Goal: Task Accomplishment & Management: Manage account settings

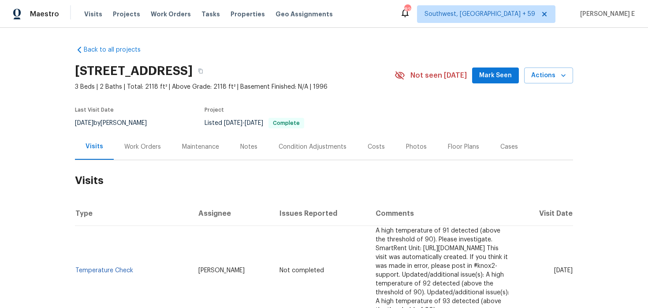
click at [131, 147] on div "Work Orders" at bounding box center [142, 146] width 37 height 9
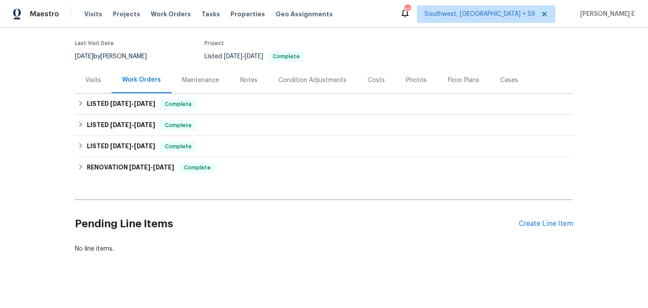
scroll to position [72, 0]
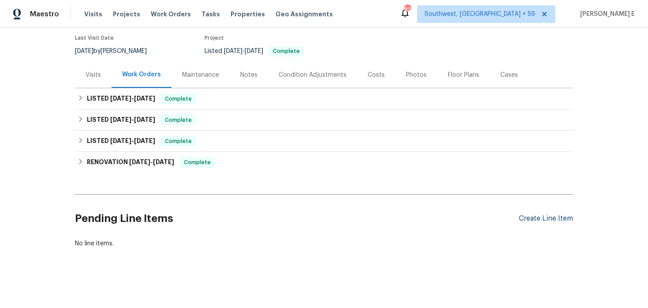
click at [565, 220] on div "Create Line Item" at bounding box center [546, 218] width 54 height 8
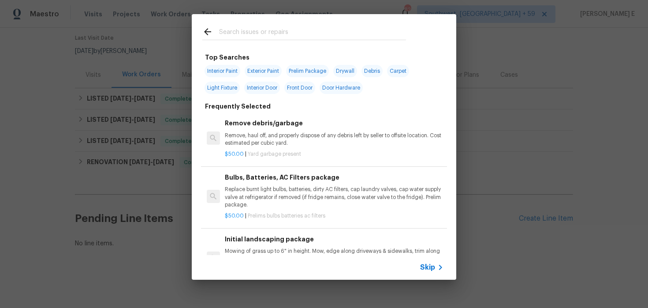
click at [428, 266] on span "Skip" at bounding box center [427, 267] width 15 height 9
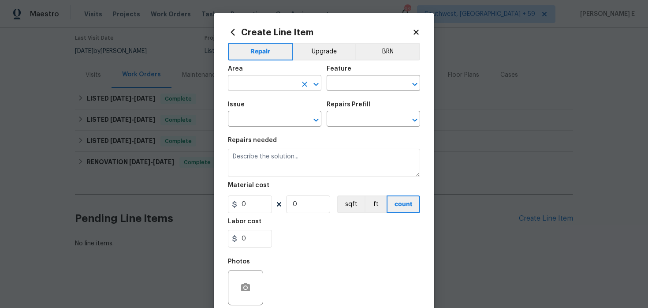
click at [262, 89] on input "text" at bounding box center [262, 84] width 69 height 14
type input "HVAC"
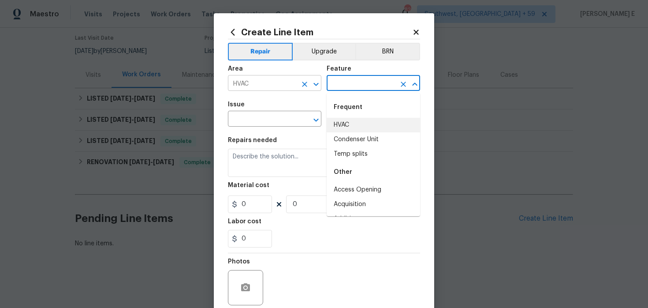
type input "HVAC"
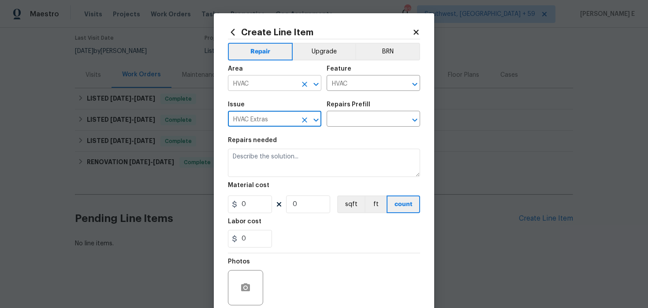
type input "HVAC Extras"
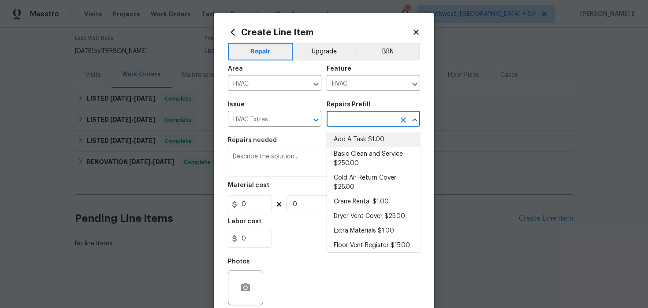
click at [360, 136] on li "Add A Task $1.00" at bounding box center [374, 139] width 94 height 15
type input "Add A Task $1.00"
type textarea "HPM to detail"
type input "1"
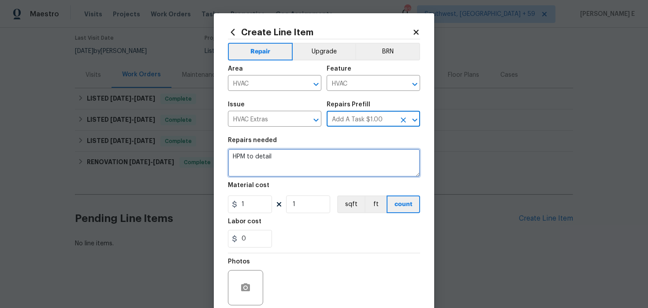
click at [304, 166] on textarea "HPM to detail" at bounding box center [324, 163] width 192 height 28
paste textarea "Feedback received that the air conditioning is not working. Please inspect the …"
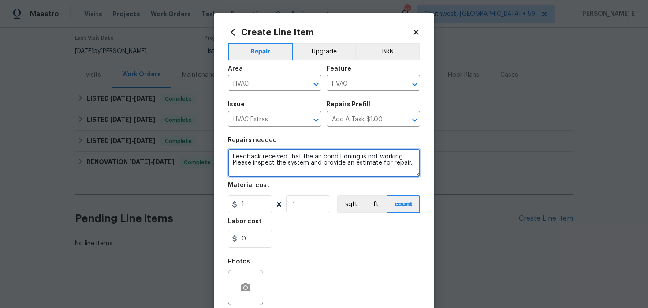
type textarea "Feedback received that the air conditioning is not working. Please inspect the …"
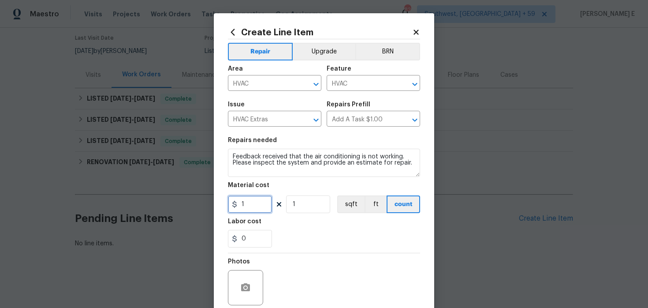
drag, startPoint x: 253, startPoint y: 206, endPoint x: 204, endPoint y: 206, distance: 49.0
click at [205, 206] on div "Create Line Item Repair Upgrade BRN Area HVAC ​ Feature HVAC ​ Issue HVAC Extra…" at bounding box center [324, 154] width 648 height 308
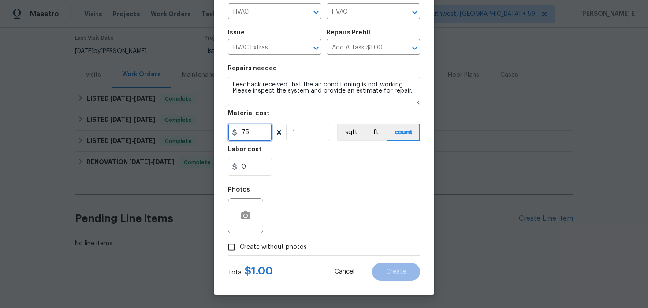
type input "75"
click at [232, 257] on form "Repair Upgrade BRN Area HVAC ​ Feature HVAC ​ Issue HVAC Extras ​ Repairs Prefi…" at bounding box center [324, 123] width 192 height 313
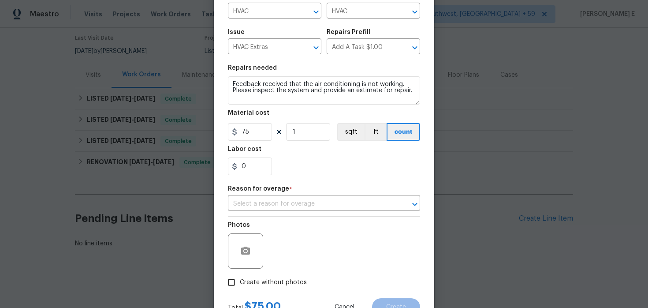
scroll to position [108, 0]
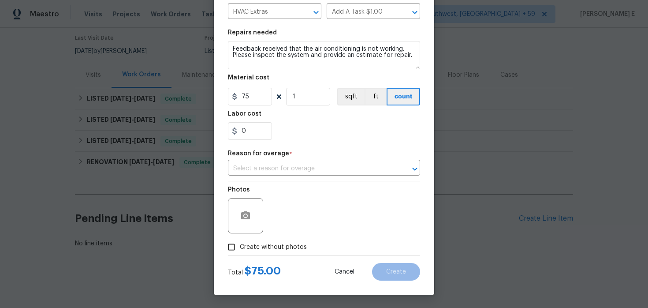
click at [283, 179] on div "Repair Upgrade BRN Area HVAC ​ Feature HVAC ​ Issue HVAC Extras ​ Repairs Prefi…" at bounding box center [324, 94] width 192 height 324
click at [291, 167] on input "text" at bounding box center [312, 169] width 168 height 14
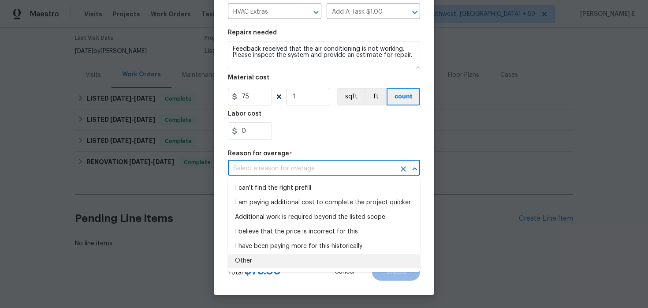
click at [254, 261] on li "Other" at bounding box center [324, 261] width 192 height 15
type input "Other"
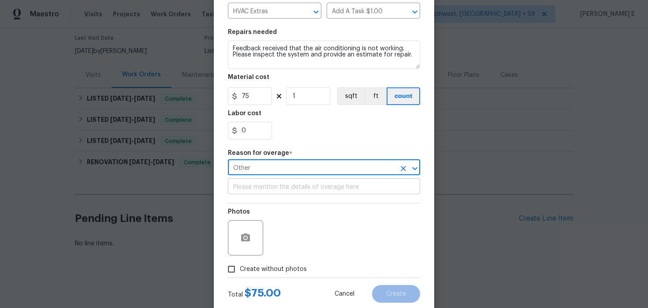
click at [266, 192] on input "text" at bounding box center [324, 187] width 192 height 14
paste input "Feedback received that the air conditioning is not working. Please inspect the …"
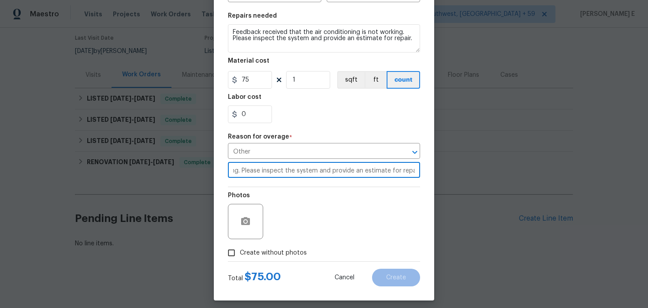
scroll to position [131, 0]
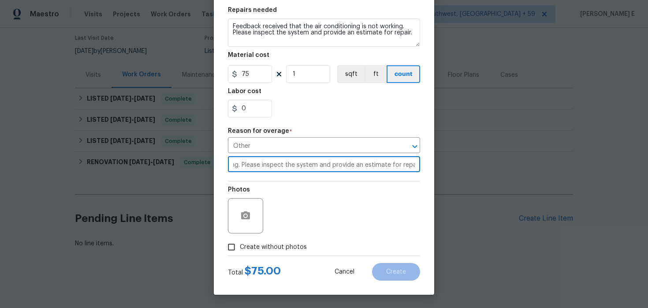
type input "Feedback received that the air conditioning is not working. Please inspect the …"
click at [234, 247] on input "Create without photos" at bounding box center [231, 247] width 17 height 17
checkbox input "true"
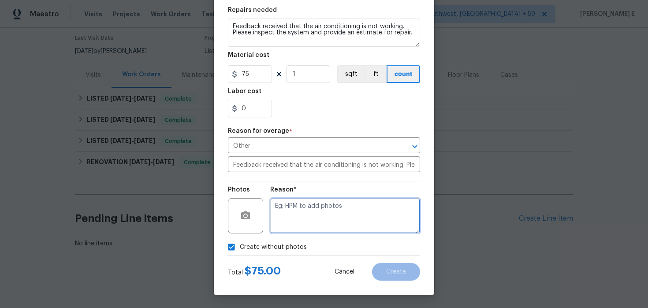
click at [301, 214] on textarea at bounding box center [345, 215] width 150 height 35
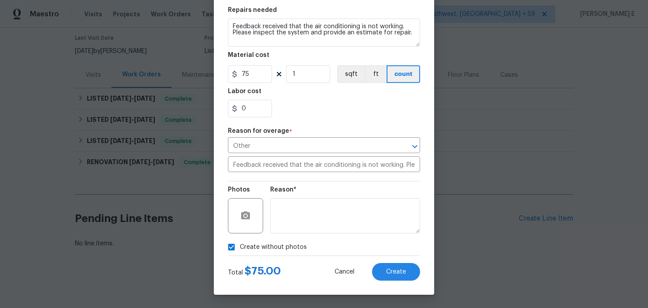
click at [412, 281] on div "Create Line Item Repair Upgrade BRN Area HVAC ​ Feature HVAC ​ Issue HVAC Extra…" at bounding box center [324, 89] width 221 height 412
click at [411, 272] on button "Create" at bounding box center [396, 272] width 48 height 18
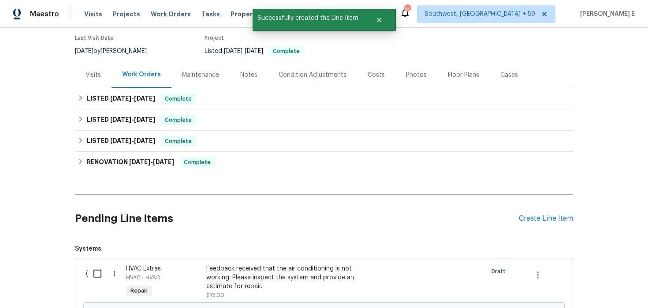
scroll to position [181, 0]
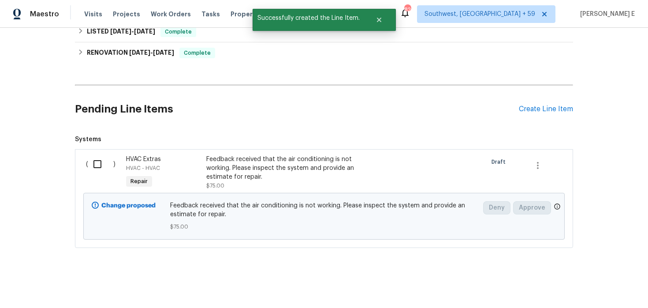
click at [93, 160] on input "checkbox" at bounding box center [100, 164] width 25 height 19
checkbox input "true"
click at [581, 283] on span "Create Work Order" at bounding box center [598, 286] width 59 height 11
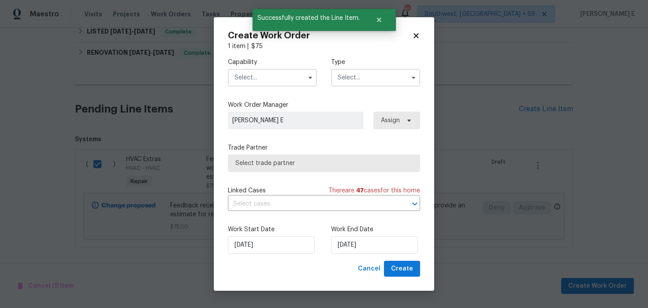
click at [293, 82] on input "text" at bounding box center [272, 78] width 89 height 18
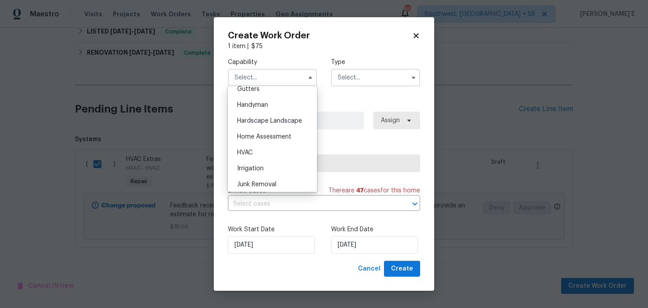
scroll to position [479, 0]
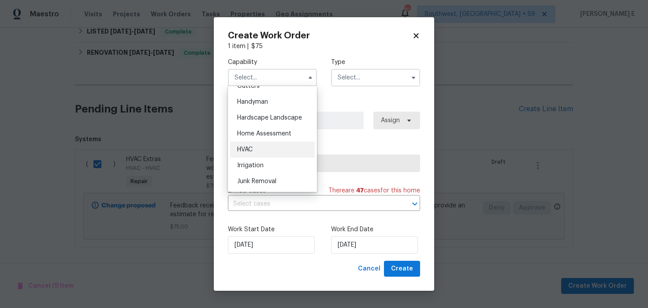
click at [282, 150] on div "HVAC" at bounding box center [272, 150] width 85 height 16
type input "HVAC"
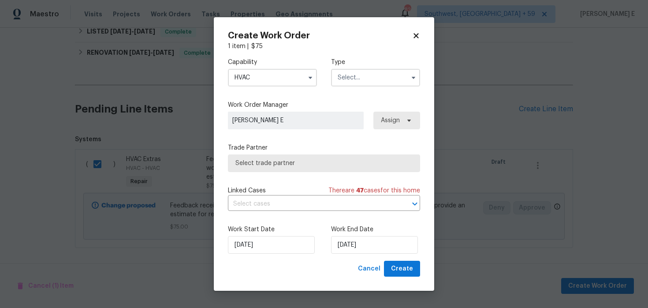
click at [352, 82] on input "text" at bounding box center [375, 78] width 89 height 18
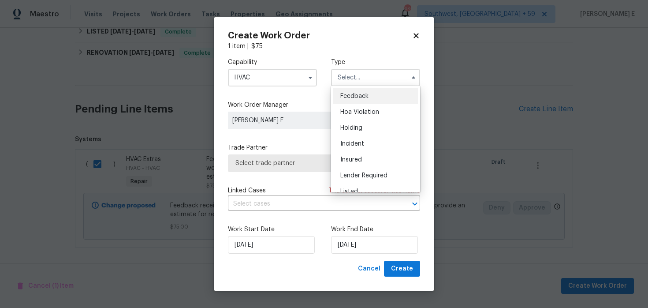
click at [344, 96] on span "Feedback" at bounding box center [354, 96] width 28 height 6
type input "Feedback"
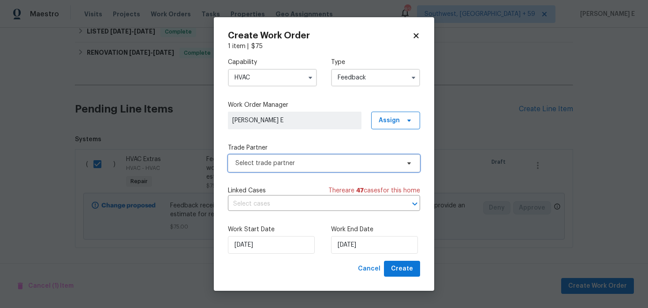
click at [265, 166] on span "Select trade partner" at bounding box center [318, 163] width 165 height 9
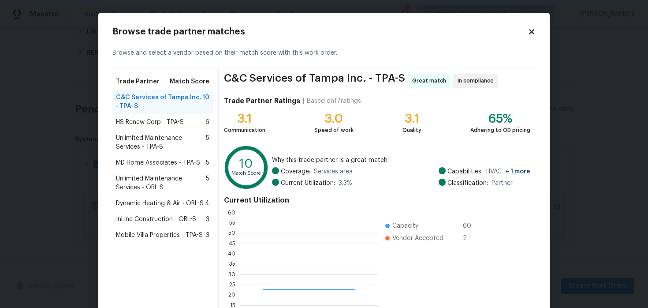
scroll to position [123, 138]
click at [183, 140] on span "Unlimited Maintenance Services - TPA-S" at bounding box center [161, 143] width 90 height 18
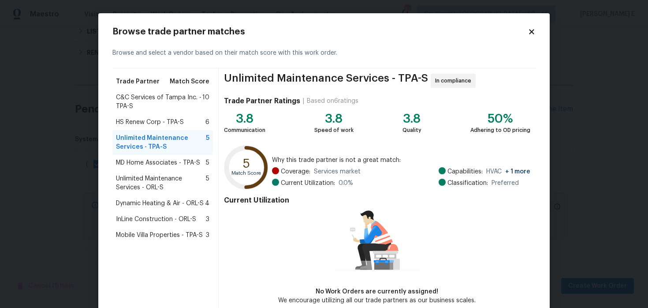
click at [183, 160] on span "MD Home Associates - TPA-S" at bounding box center [158, 162] width 84 height 9
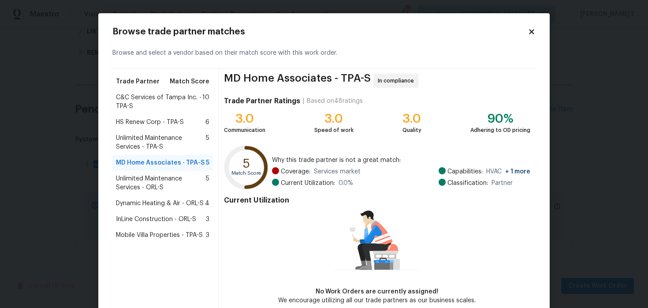
click at [162, 180] on span "Unlimited Maintenance Services - ORL-S" at bounding box center [161, 183] width 90 height 18
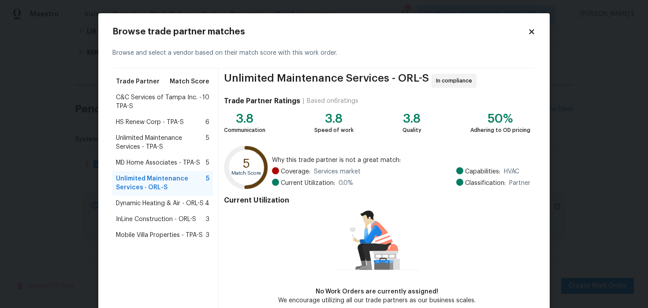
click at [156, 200] on span "Dynamic Heating & Air - ORL-S" at bounding box center [160, 203] width 88 height 9
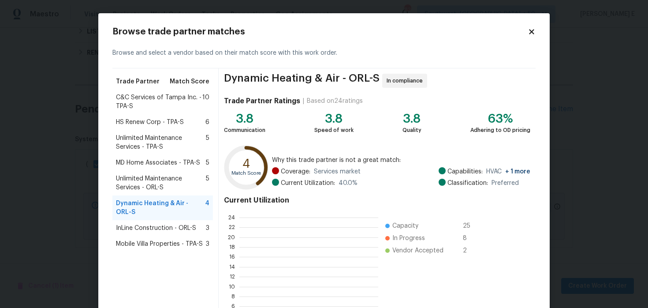
scroll to position [123, 139]
click at [166, 100] on span "C&C Services of Tampa Inc. - TPA-S" at bounding box center [159, 102] width 86 height 18
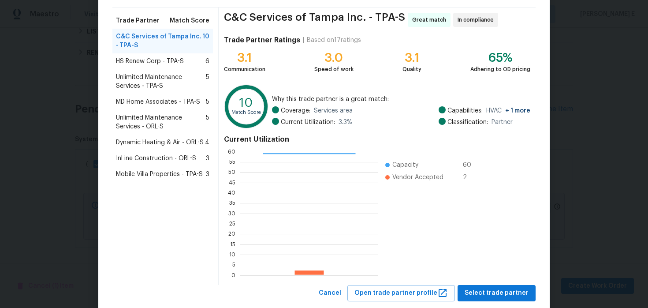
scroll to position [81, 0]
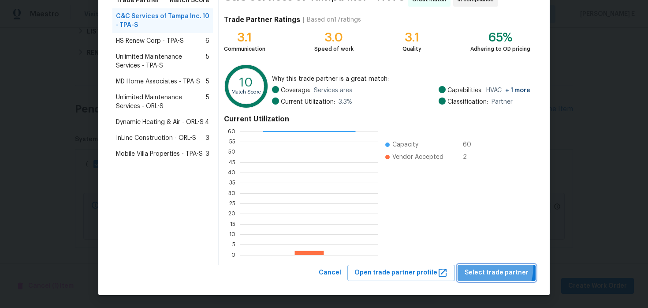
click at [486, 266] on button "Select trade partner" at bounding box center [497, 273] width 78 height 16
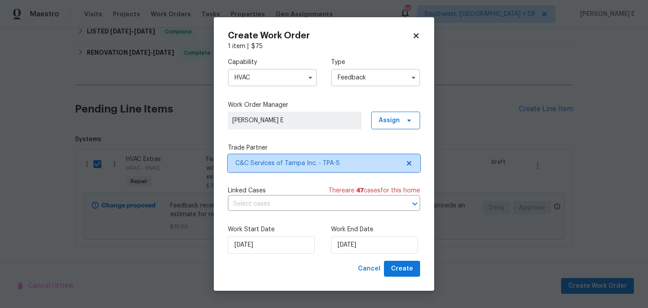
scroll to position [0, 0]
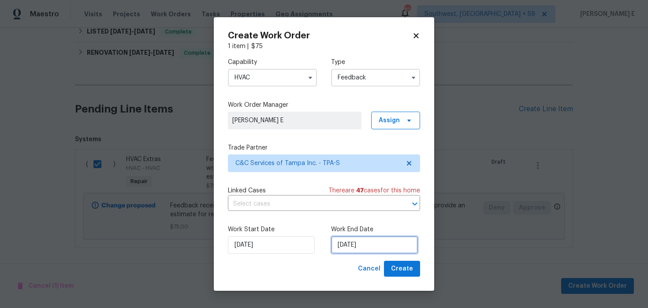
click at [363, 239] on input "22/08/2025" at bounding box center [374, 245] width 87 height 18
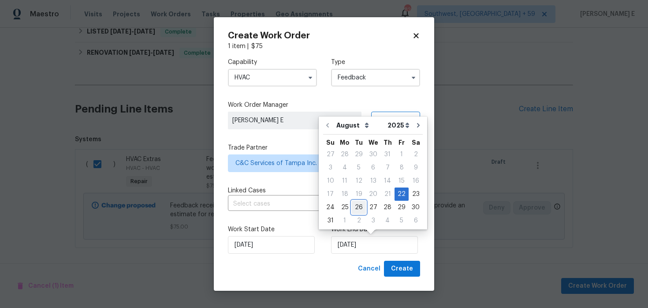
click at [354, 205] on div "26" at bounding box center [359, 207] width 14 height 12
type input "26/08/2025"
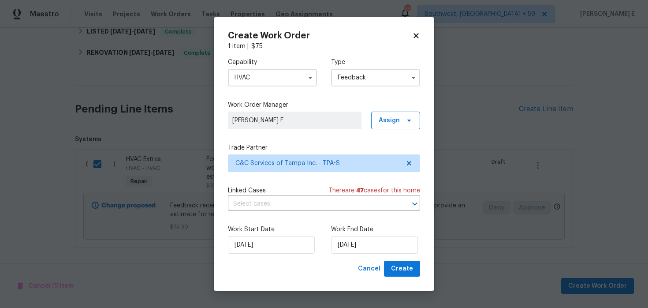
click at [407, 260] on div "Work Start Date 22/08/2025 Work End Date 26/08/2025" at bounding box center [324, 239] width 192 height 43
click at [410, 268] on span "Create" at bounding box center [402, 268] width 22 height 11
checkbox input "false"
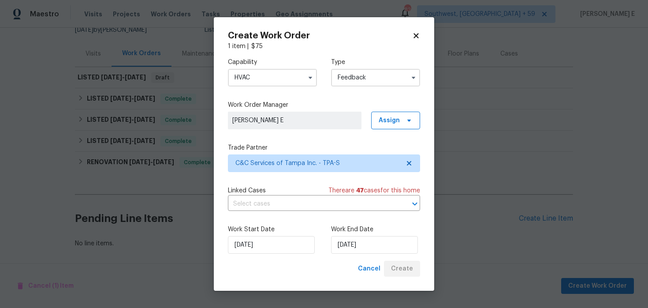
scroll to position [93, 0]
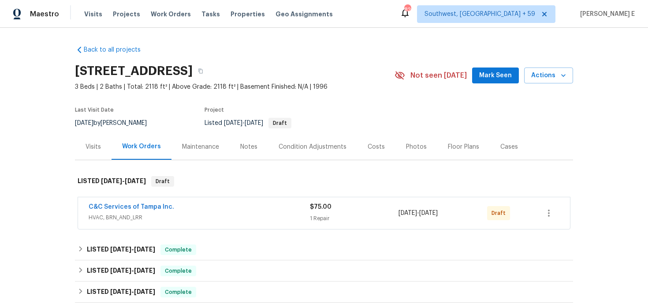
scroll to position [18, 0]
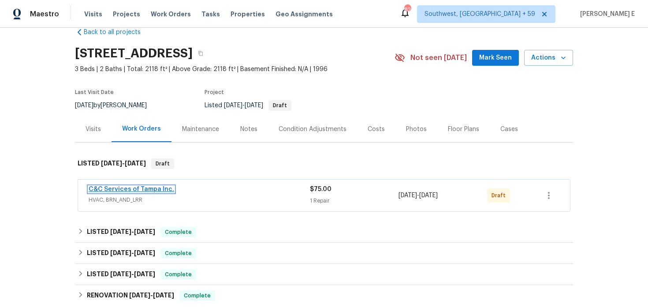
click at [164, 190] on link "C&C Services of Tampa Inc." at bounding box center [132, 189] width 86 height 6
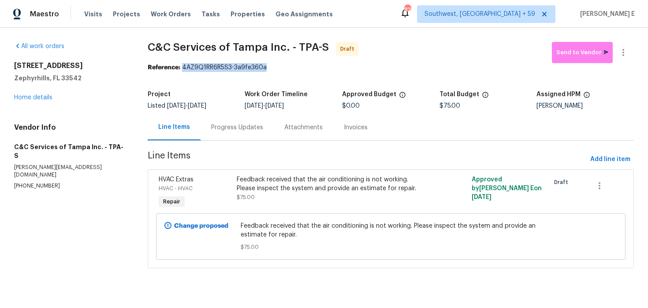
drag, startPoint x: 185, startPoint y: 69, endPoint x: 269, endPoint y: 69, distance: 84.2
click at [269, 69] on div "Reference: 4AZ9Q1RR6R5S3-3a9fe360a" at bounding box center [391, 67] width 486 height 9
copy div "4AZ9Q1RR6R5S3-3a9fe360a"
click at [243, 123] on div "Progress Updates" at bounding box center [237, 127] width 73 height 26
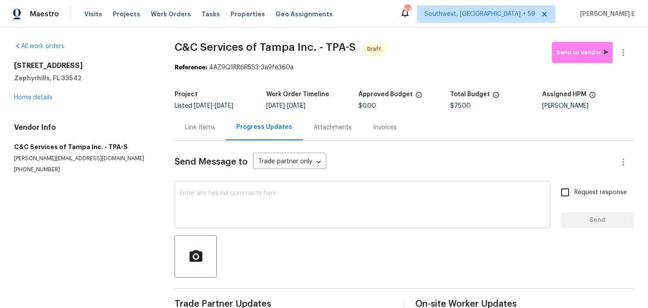
click at [202, 217] on textarea at bounding box center [362, 205] width 365 height 31
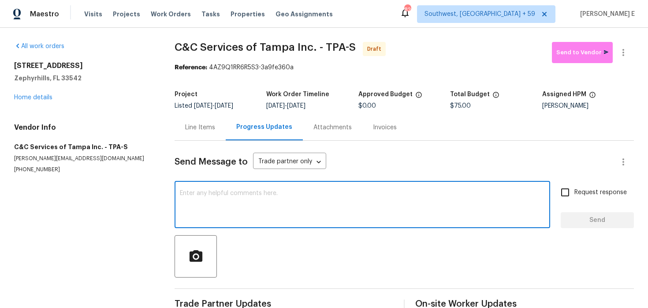
paste textarea "Hi this is Keerthana with Opendoor. I’m confirming you received the WO for the …"
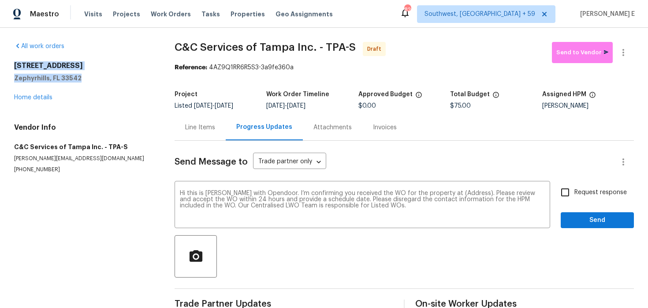
drag, startPoint x: 13, startPoint y: 65, endPoint x: 97, endPoint y: 79, distance: 85.0
click at [97, 79] on div "All work orders 6844 Northlake Dr Zephyrhills, FL 33542 Home details Vendor Inf…" at bounding box center [324, 178] width 648 height 300
copy div "6844 Northlake Dr Zephyrhills, FL 33542"
click at [467, 194] on textarea "Hi this is Keerthana with Opendoor. I’m confirming you received the WO for the …" at bounding box center [362, 205] width 365 height 31
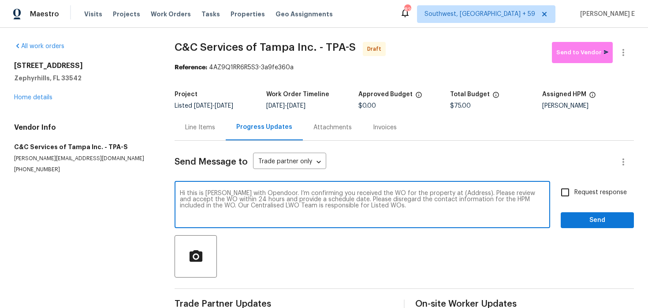
click at [467, 194] on textarea "Hi this is Keerthana with Opendoor. I’m confirming you received the WO for the …" at bounding box center [362, 205] width 365 height 31
paste textarea "6844 Northlake Dr Zephyrhills, FL 33542"
type textarea "Hi this is Keerthana with Opendoor. I’m confirming you received the WO for the …"
click at [576, 190] on span "Request response" at bounding box center [601, 192] width 52 height 9
click at [575, 190] on input "Request response" at bounding box center [565, 192] width 19 height 19
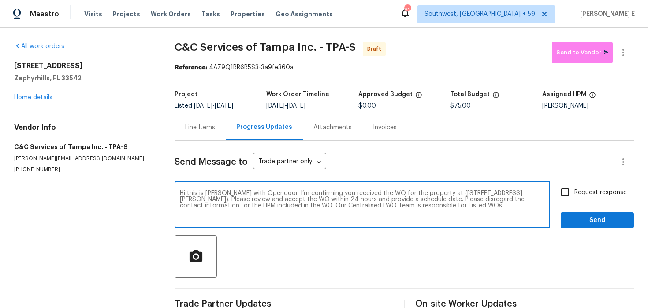
checkbox input "true"
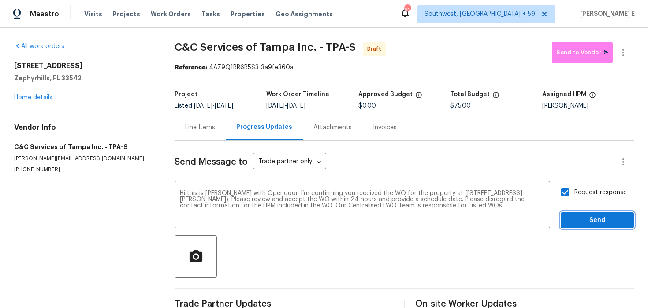
click at [576, 213] on button "Send" at bounding box center [597, 220] width 73 height 16
click at [626, 52] on icon "button" at bounding box center [623, 52] width 11 height 11
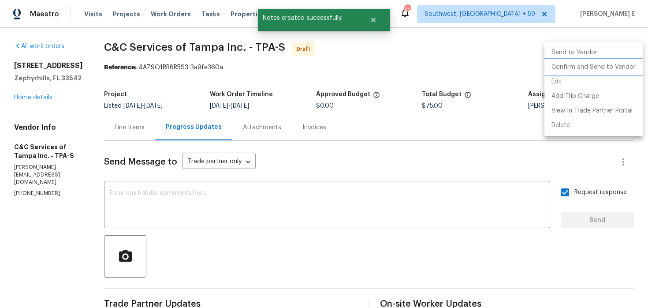
click at [604, 67] on li "Confirm and Send to Vendor" at bounding box center [594, 67] width 98 height 15
click at [404, 91] on div at bounding box center [324, 154] width 648 height 308
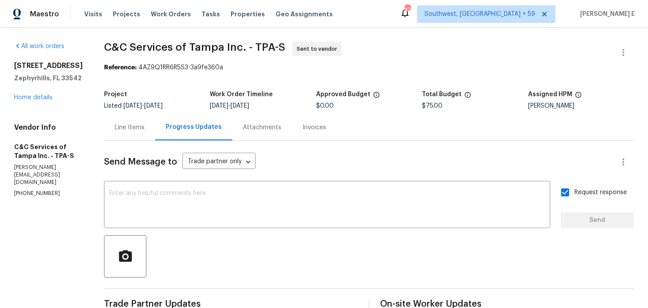
click at [167, 94] on div "Project" at bounding box center [157, 96] width 106 height 11
drag, startPoint x: 121, startPoint y: 50, endPoint x: 260, endPoint y: 48, distance: 138.5
click at [260, 48] on div "All work orders 6844 Northlake Dr Zephyrhills, FL 33542 Home details Vendor Inf…" at bounding box center [324, 213] width 648 height 370
copy span "C&C Services of Tampa Inc."
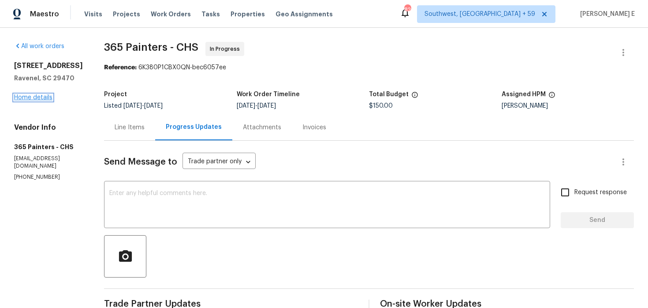
click at [45, 101] on link "Home details" at bounding box center [33, 97] width 38 height 6
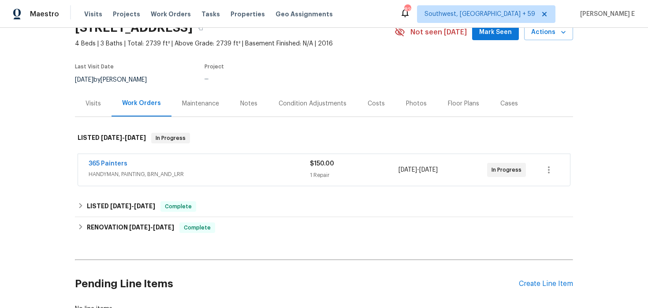
scroll to position [59, 0]
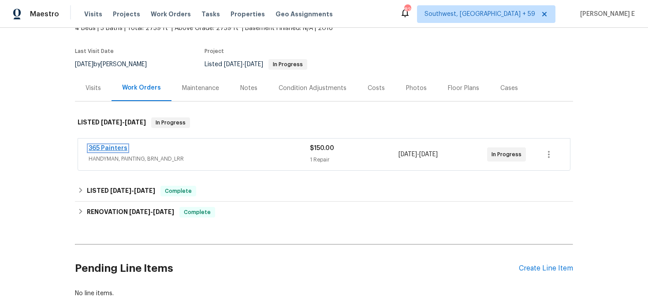
click at [98, 150] on link "365 Painters" at bounding box center [108, 148] width 39 height 6
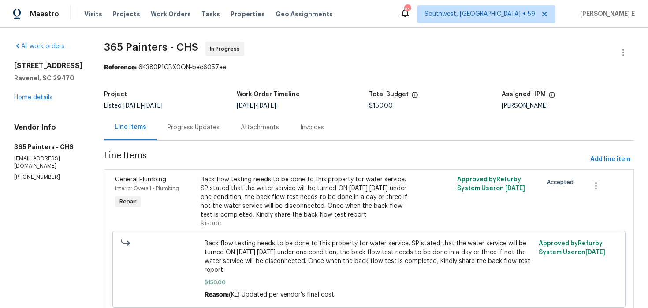
click at [191, 133] on div "Progress Updates" at bounding box center [193, 127] width 73 height 26
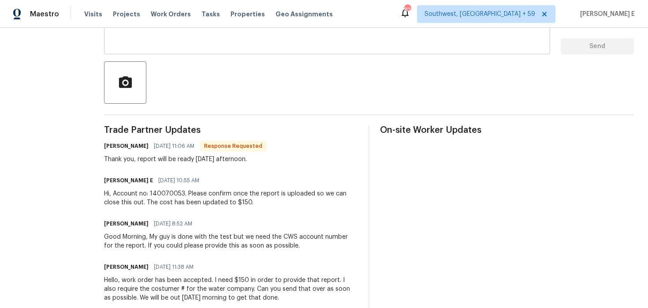
scroll to position [61, 0]
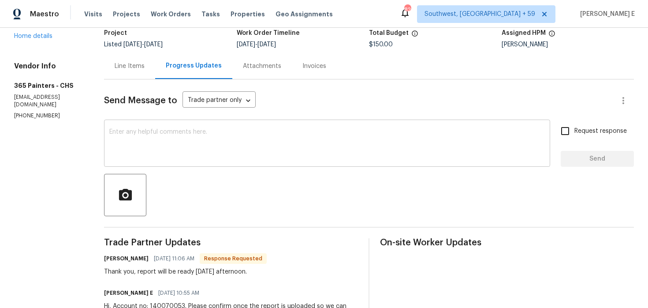
click at [214, 160] on div "x ​" at bounding box center [327, 144] width 446 height 45
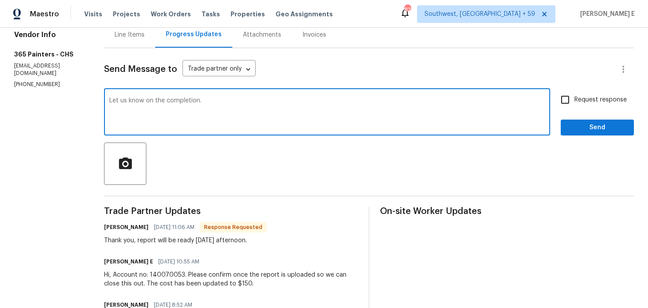
scroll to position [93, 0]
type textarea "Let us know on the completion."
click at [583, 104] on label "Request response" at bounding box center [591, 99] width 71 height 19
click at [575, 104] on input "Request response" at bounding box center [565, 99] width 19 height 19
checkbox input "true"
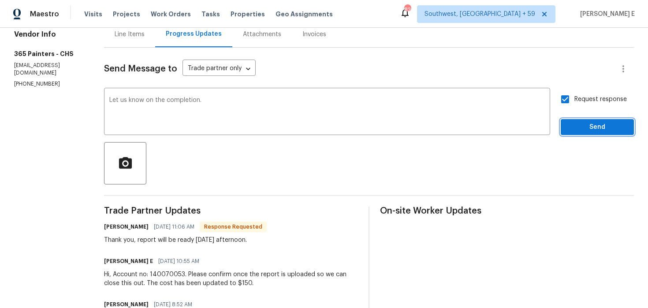
click at [586, 123] on span "Send" at bounding box center [597, 127] width 59 height 11
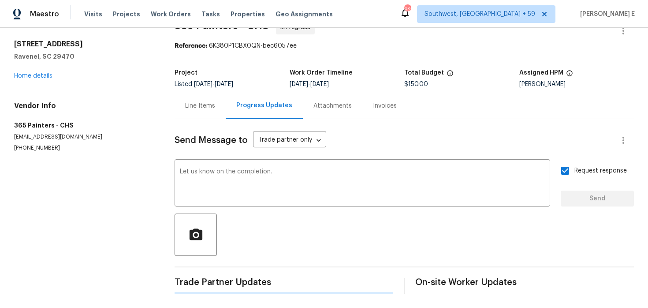
scroll to position [0, 0]
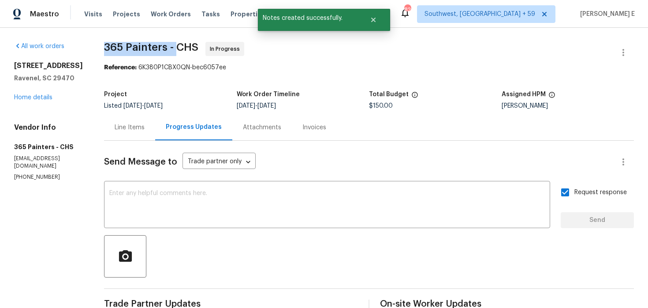
drag, startPoint x: 104, startPoint y: 47, endPoint x: 176, endPoint y: 46, distance: 71.9
click at [176, 46] on span "365 Painters - CHS" at bounding box center [151, 47] width 94 height 11
copy span "365 Painters -"
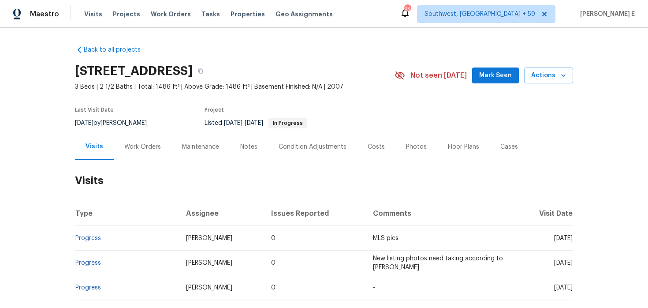
click at [135, 141] on div "Work Orders" at bounding box center [143, 147] width 58 height 26
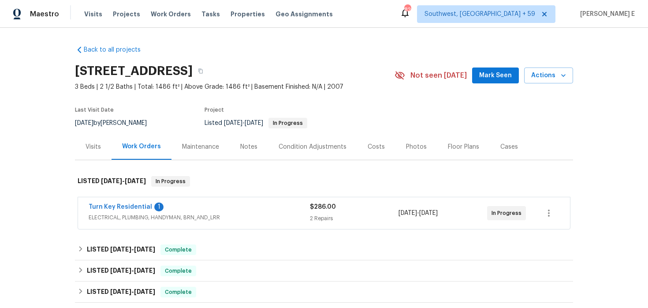
scroll to position [58, 0]
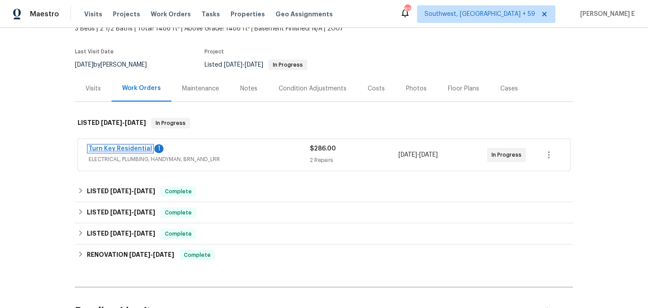
click at [133, 149] on link "Turn Key Residential" at bounding box center [121, 149] width 64 height 6
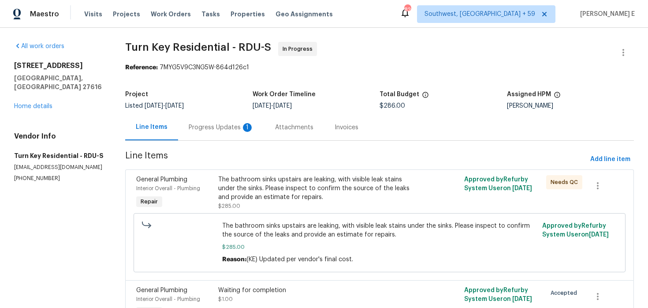
click at [228, 140] on div "Progress Updates 1" at bounding box center [221, 127] width 86 height 26
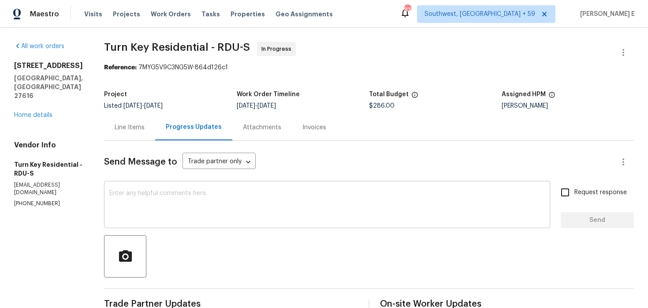
click at [391, 213] on textarea at bounding box center [327, 205] width 436 height 31
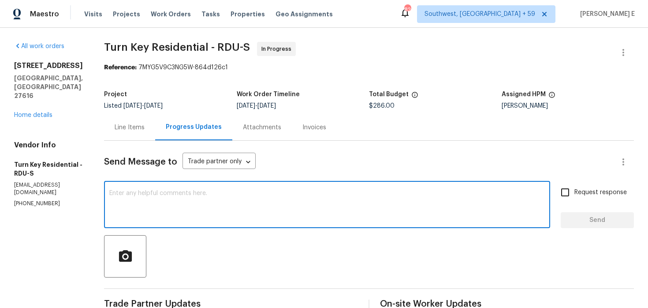
paste textarea "Just checking in—are we still on track with this work order today?"
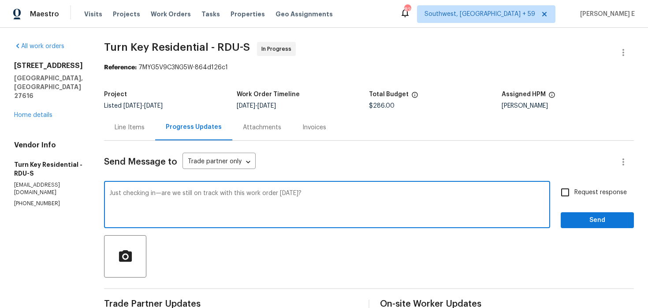
type textarea "Just checking in—are we still on track with this work order today?"
click at [575, 193] on input "Request response" at bounding box center [565, 192] width 19 height 19
checkbox input "true"
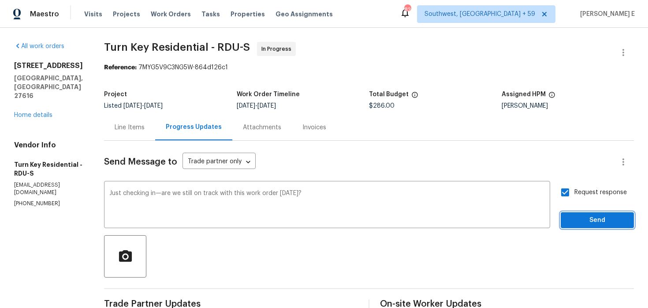
click at [575, 212] on button "Send" at bounding box center [597, 220] width 73 height 16
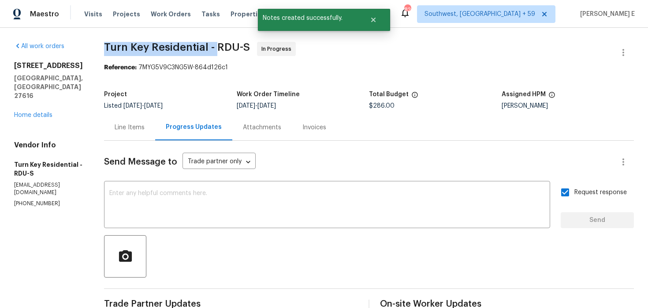
drag, startPoint x: 124, startPoint y: 48, endPoint x: 235, endPoint y: 53, distance: 111.3
copy span "Turn Key Residential -"
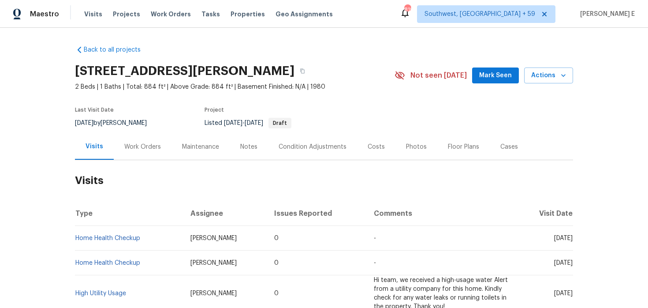
click at [157, 147] on div "Work Orders" at bounding box center [142, 146] width 37 height 9
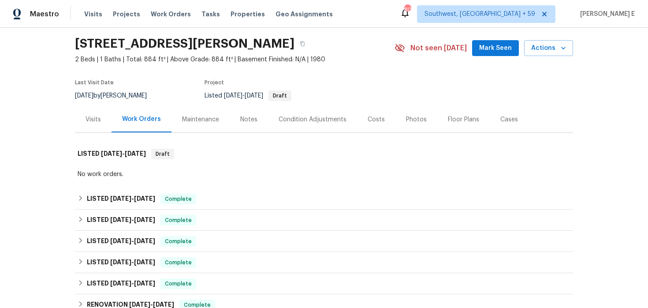
scroll to position [28, 0]
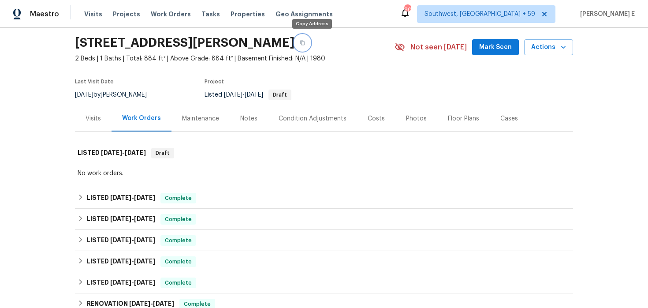
click at [305, 44] on icon "button" at bounding box center [302, 42] width 5 height 5
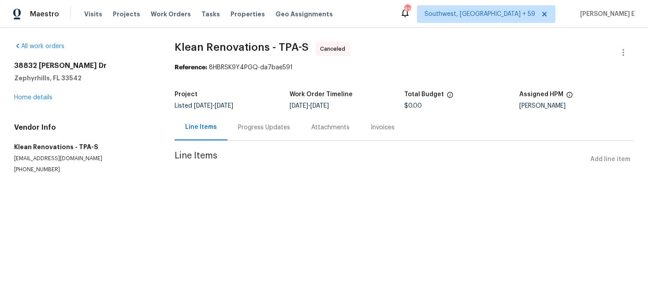
click at [251, 134] on div "Progress Updates" at bounding box center [264, 127] width 73 height 26
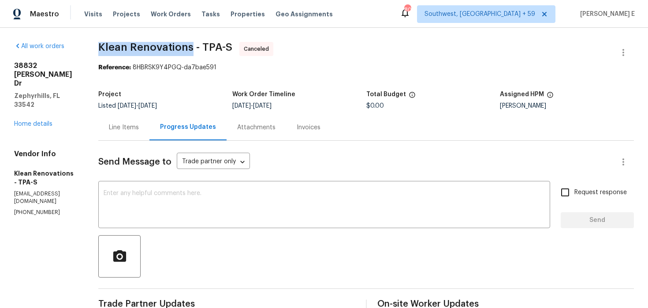
drag, startPoint x: 100, startPoint y: 46, endPoint x: 195, endPoint y: 48, distance: 94.8
click at [195, 48] on div "All work orders [STREET_ADDRESS][PERSON_NAME][PERSON_NAME] Home details Vendor …" at bounding box center [324, 213] width 648 height 370
copy span "Klean Renovations"
click at [342, 67] on div "Reference: 8HBRSK9Y4PGQ-da7bae591" at bounding box center [366, 67] width 536 height 9
drag, startPoint x: 103, startPoint y: 48, endPoint x: 194, endPoint y: 50, distance: 90.9
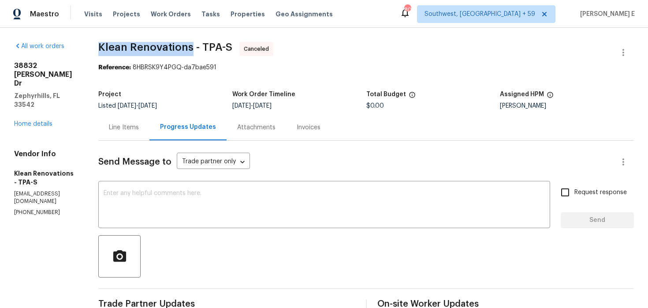
click at [194, 50] on span "Klean Renovations - TPA-S" at bounding box center [165, 47] width 134 height 11
copy span "Klean Renovations"
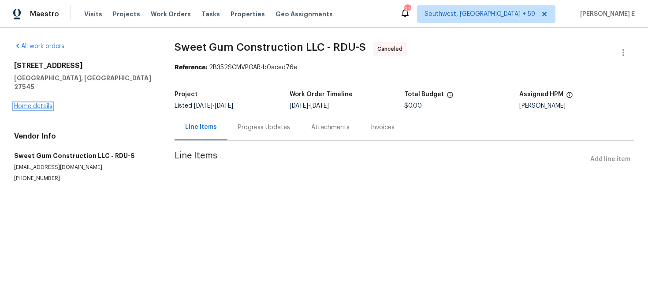
click at [25, 103] on link "Home details" at bounding box center [33, 106] width 38 height 6
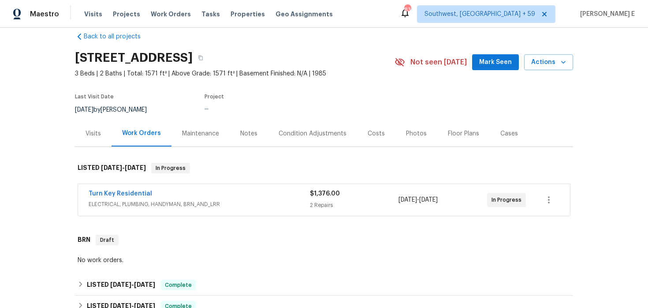
scroll to position [17, 0]
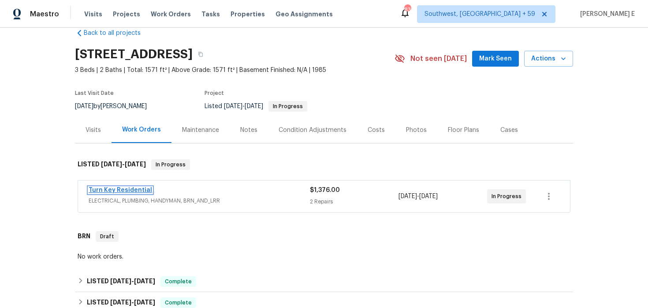
click at [96, 191] on link "Turn Key Residential" at bounding box center [121, 190] width 64 height 6
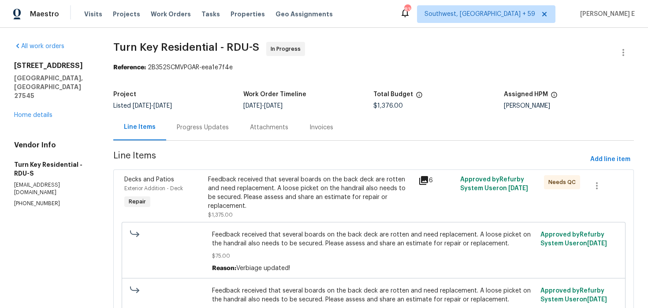
click at [210, 144] on section "Turn Key Residential - RDU-S In Progress Reference: 2B352SCMVPGAR-eea1e7f4e Pro…" at bounding box center [373, 227] width 521 height 371
click at [218, 134] on div "Progress Updates" at bounding box center [202, 127] width 73 height 26
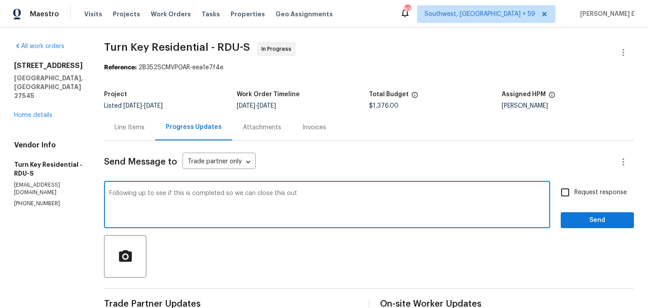
paste textarea "Just following up to see if this is completed so we can close it out."
type textarea "Just following up to see if this is completed so we can close it out."
click at [578, 196] on span "Request response" at bounding box center [601, 192] width 52 height 9
click at [575, 196] on input "Request response" at bounding box center [565, 192] width 19 height 19
checkbox input "true"
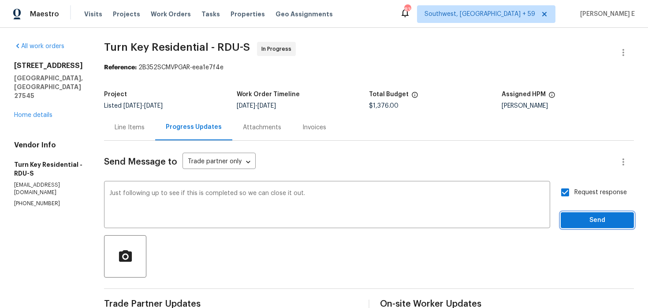
click at [569, 215] on span "Send" at bounding box center [597, 220] width 59 height 11
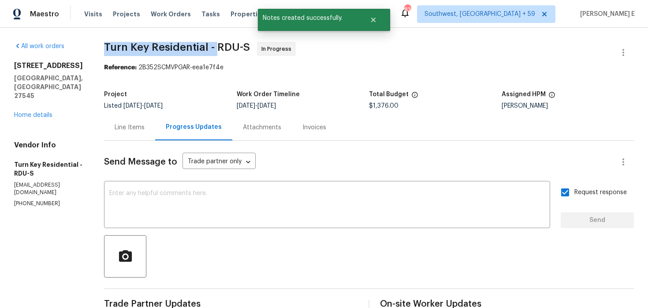
drag, startPoint x: 122, startPoint y: 49, endPoint x: 238, endPoint y: 46, distance: 115.6
copy span "Turn Key Residential -"
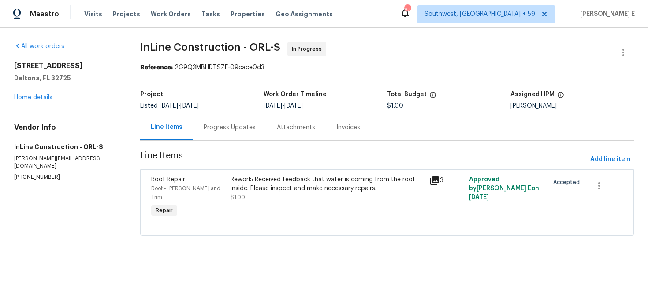
click at [228, 133] on div "Progress Updates" at bounding box center [229, 127] width 73 height 26
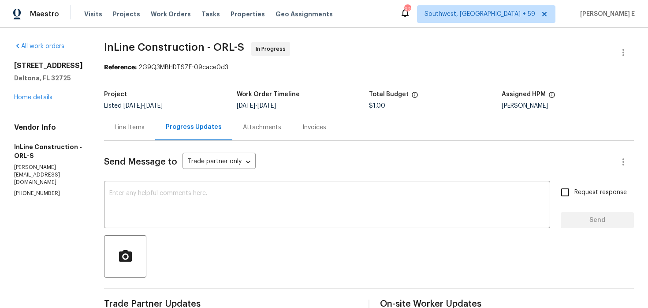
click at [113, 126] on div "Line Items" at bounding box center [129, 127] width 51 height 26
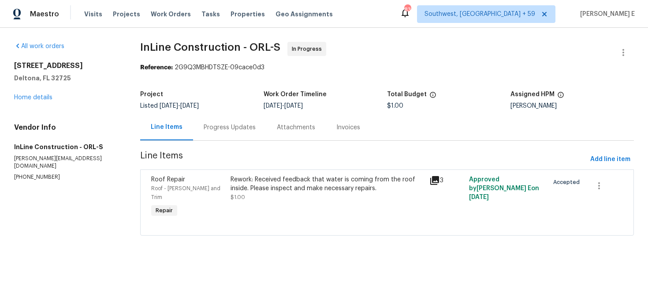
click at [256, 197] on div "Rework: Received feedback that water is coming from the roof inside. Please ins…" at bounding box center [328, 188] width 194 height 26
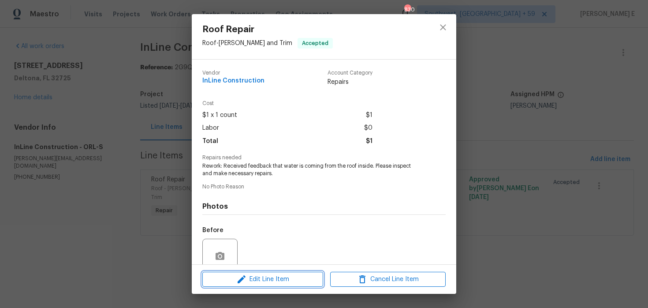
click at [242, 272] on button "Edit Line Item" at bounding box center [262, 279] width 121 height 15
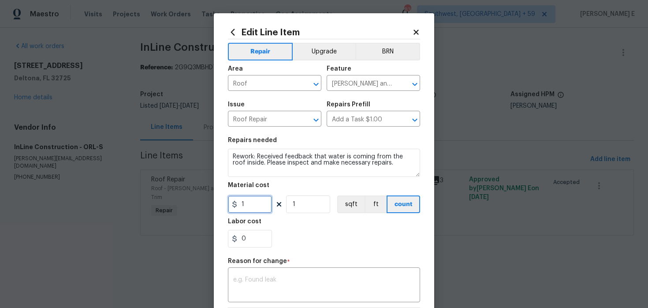
click at [250, 206] on input "1" at bounding box center [250, 204] width 44 height 18
type input "150"
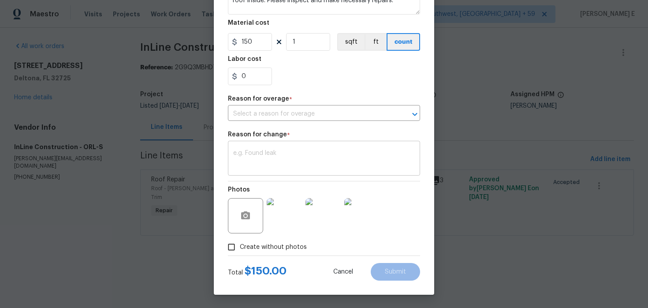
click at [293, 150] on textarea at bounding box center [324, 159] width 182 height 19
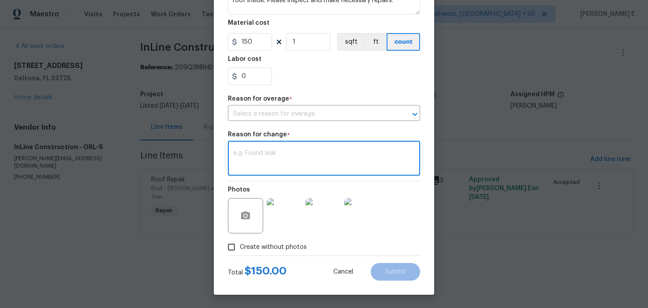
paste textarea "(KE) Updated cost per BR team approval."
type textarea "(KE) Updated cost per BR team approval."
click at [313, 116] on input "text" at bounding box center [312, 114] width 168 height 14
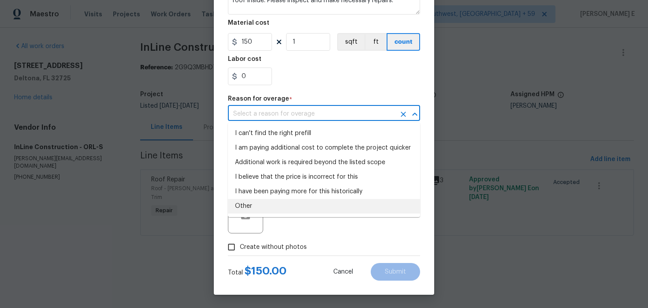
click at [247, 201] on li "Other" at bounding box center [324, 206] width 192 height 15
type input "Other"
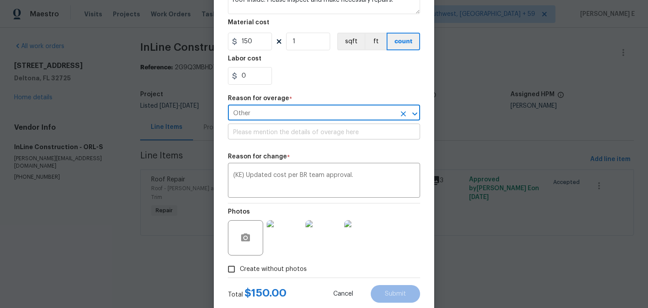
click at [271, 136] on input "text" at bounding box center [324, 133] width 192 height 14
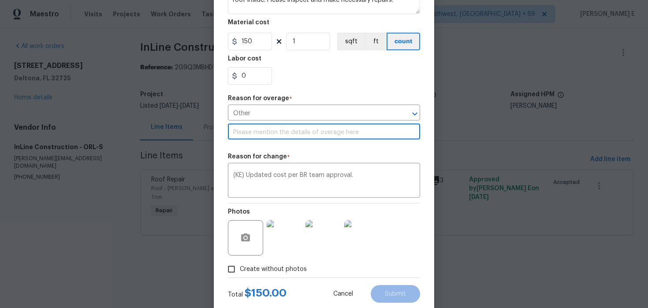
paste input "(KE) Updated cost per BR team approval."
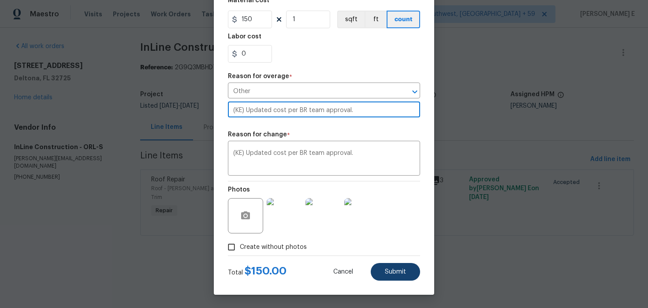
type input "(KE) Updated cost per BR team approval."
click at [388, 270] on span "Submit" at bounding box center [395, 272] width 21 height 7
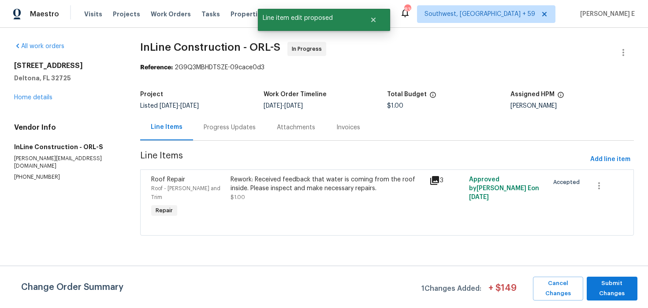
click at [586, 280] on div "Cancel Changes Submit Changes" at bounding box center [584, 289] width 108 height 24
click at [604, 289] on span "Submit Changes" at bounding box center [612, 288] width 42 height 20
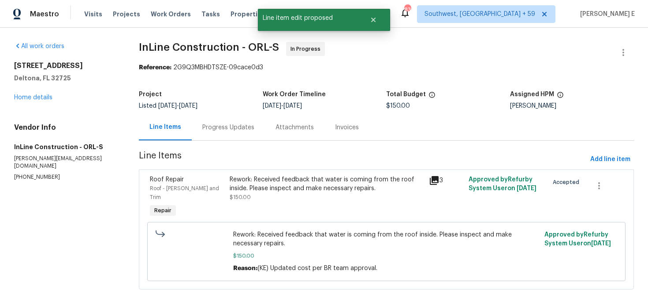
click at [213, 129] on div "Progress Updates" at bounding box center [228, 127] width 52 height 9
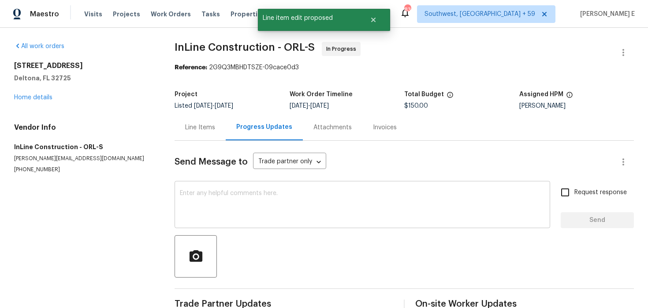
click at [215, 184] on div "x ​" at bounding box center [363, 205] width 376 height 45
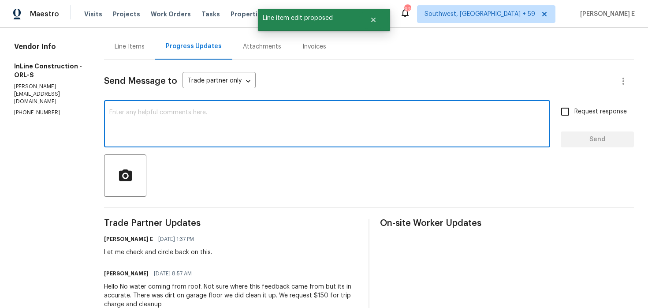
scroll to position [87, 0]
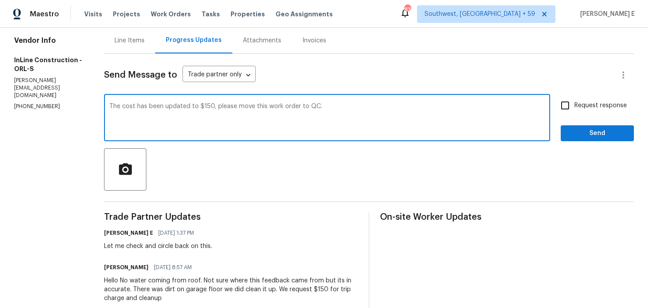
type textarea "The cost has been updated to $150, please move this work order to QC."
click at [582, 107] on span "Request response" at bounding box center [601, 105] width 52 height 9
click at [575, 107] on input "Request response" at bounding box center [565, 105] width 19 height 19
checkbox input "true"
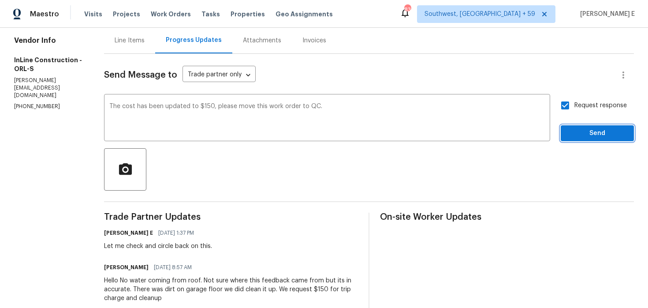
click at [585, 135] on span "Send" at bounding box center [597, 133] width 59 height 11
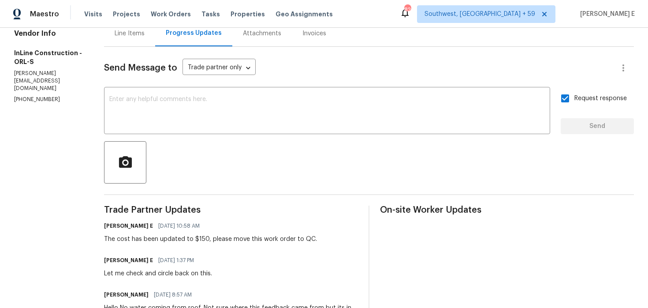
scroll to position [0, 0]
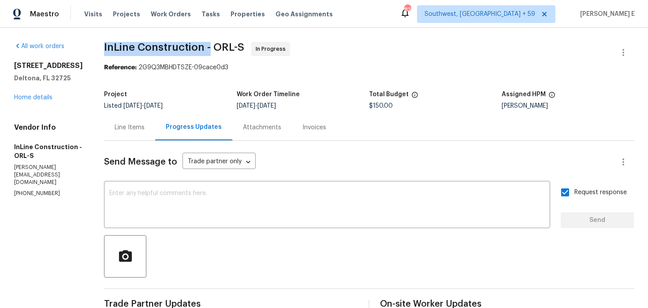
drag, startPoint x: 102, startPoint y: 47, endPoint x: 213, endPoint y: 47, distance: 111.1
copy span "InLine Construction -"
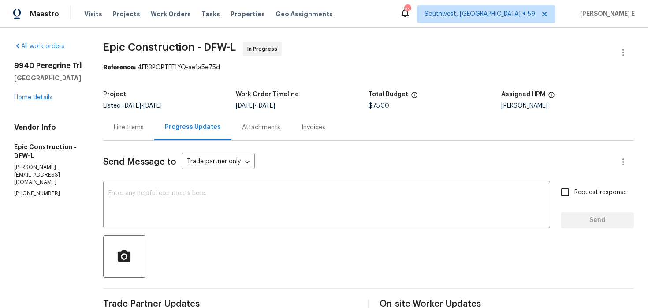
click at [114, 138] on div "Line Items" at bounding box center [128, 127] width 51 height 26
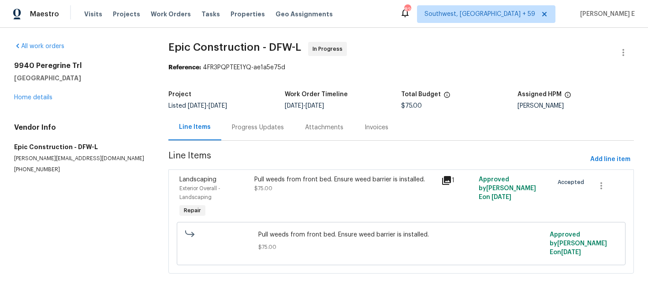
click at [257, 193] on div "Pull weeds from front bed. Ensure weed barrier is installed. $75.00" at bounding box center [345, 184] width 182 height 18
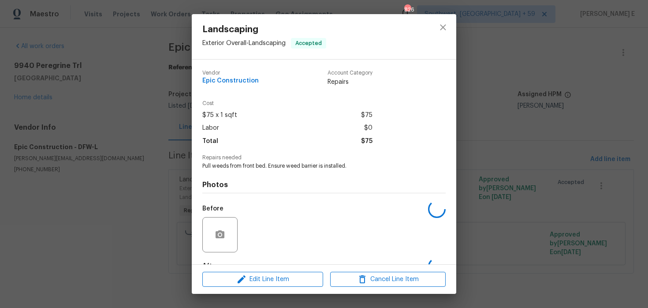
scroll to position [54, 0]
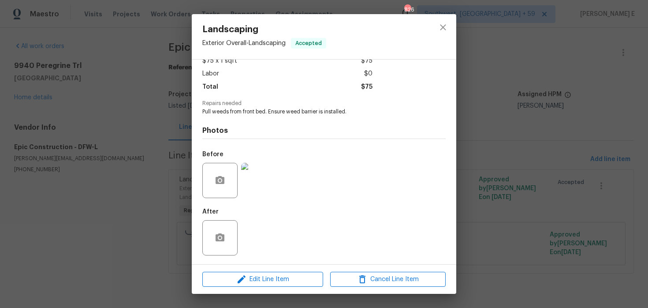
click at [136, 215] on div "Landscaping Exterior Overall - Landscaping Accepted Vendor Epic Construction Ac…" at bounding box center [324, 154] width 648 height 308
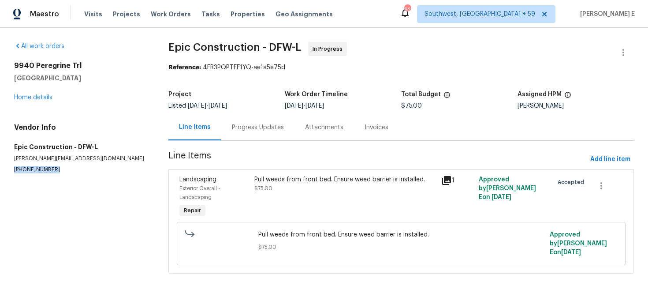
drag, startPoint x: 13, startPoint y: 170, endPoint x: 52, endPoint y: 170, distance: 39.7
click at [52, 170] on div "All work orders 9940 Peregrine Trl Fort Worth, TX 76108 Home details Vendor Inf…" at bounding box center [324, 163] width 648 height 270
copy p "(214) 208-1878"
click at [269, 136] on div "Progress Updates" at bounding box center [257, 127] width 73 height 26
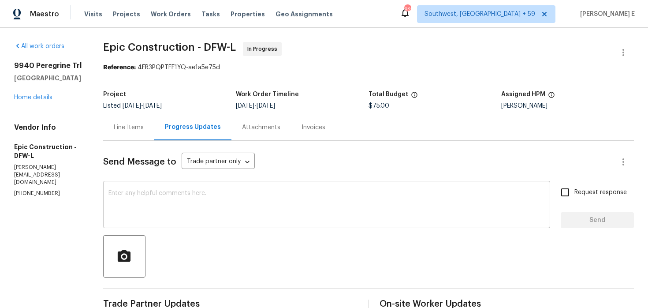
click at [247, 224] on div "x ​" at bounding box center [326, 205] width 447 height 45
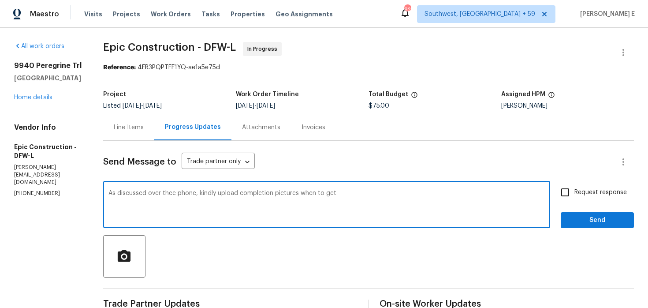
drag, startPoint x: 298, startPoint y: 194, endPoint x: 304, endPoint y: 232, distance: 38.8
click at [299, 204] on textarea "As discussed over thee phone, kindly upload completion pictures when to get" at bounding box center [326, 205] width 437 height 31
paste textarea "you get a chance."
click at [542, 193] on textarea "As discussed over thee phone, kindly upload completion pictures when you get a …" at bounding box center [326, 205] width 437 height 31
type textarea "As discussed over thee phone, kindly upload completion pictures when you get a …"
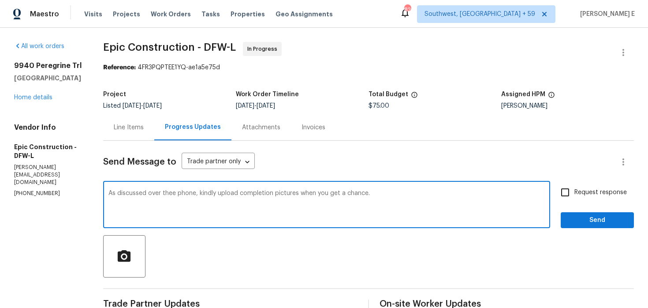
click at [582, 196] on span "Request response" at bounding box center [601, 192] width 52 height 9
click at [575, 196] on input "Request response" at bounding box center [565, 192] width 19 height 19
checkbox input "true"
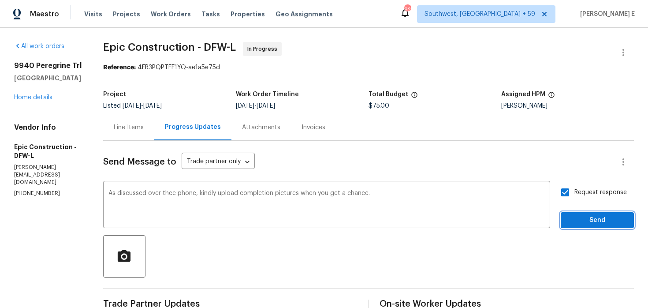
click at [577, 218] on span "Send" at bounding box center [597, 220] width 59 height 11
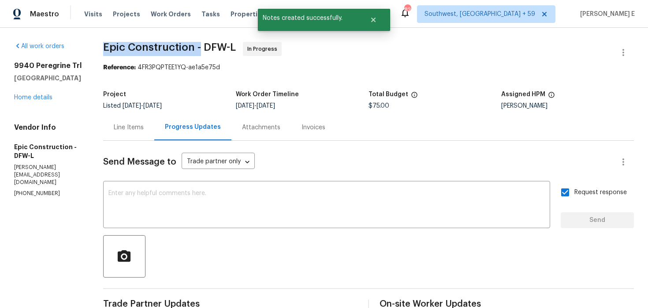
drag, startPoint x: 102, startPoint y: 48, endPoint x: 199, endPoint y: 48, distance: 97.0
click at [199, 48] on span "Epic Construction - DFW-L" at bounding box center [169, 47] width 133 height 11
copy span "Epic Construction -"
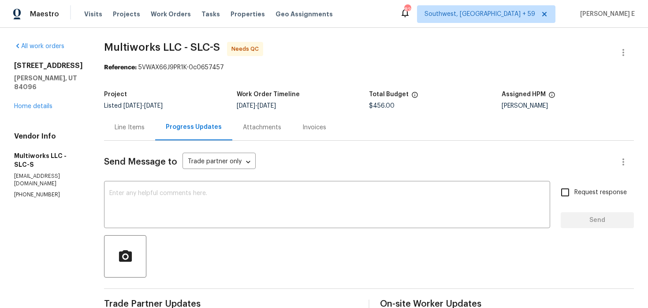
click at [138, 127] on div "Line Items" at bounding box center [130, 127] width 30 height 9
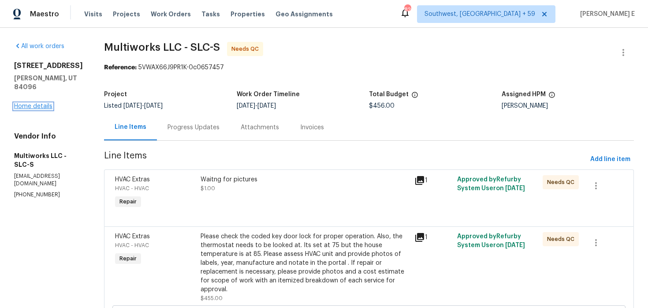
click at [40, 108] on link "Home details" at bounding box center [33, 106] width 38 height 6
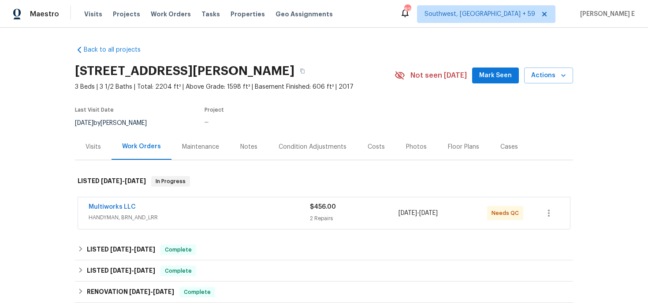
scroll to position [18, 0]
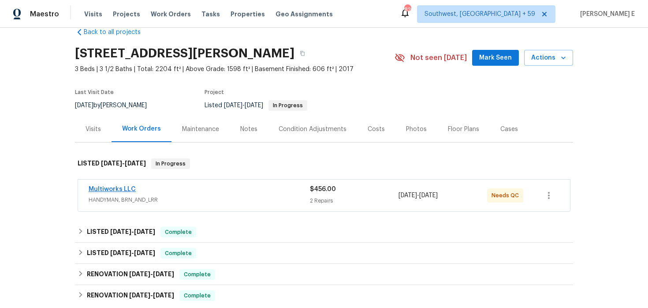
click at [121, 189] on link "Multiworks LLC" at bounding box center [112, 189] width 47 height 6
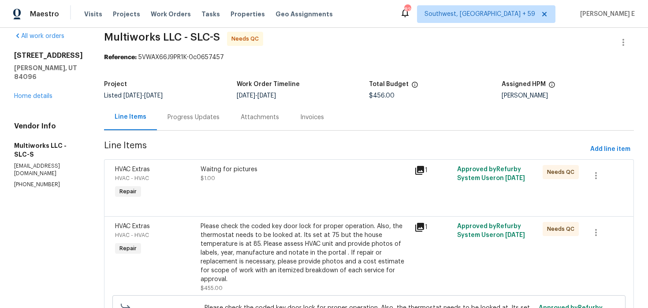
scroll to position [8, 0]
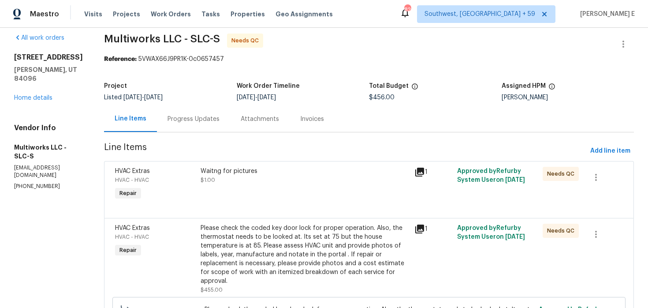
click at [257, 195] on div "Waitng for pictures $1.00" at bounding box center [305, 184] width 214 height 41
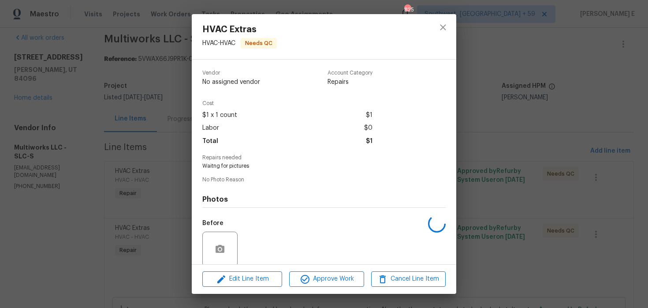
scroll to position [68, 0]
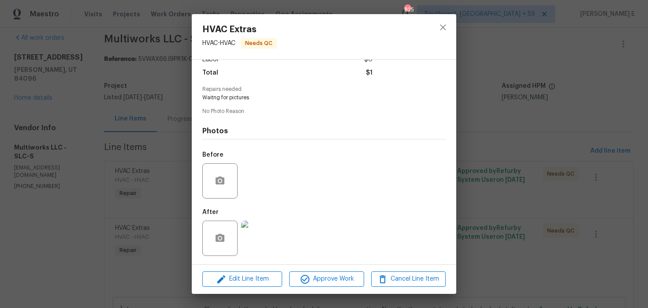
click at [258, 249] on img at bounding box center [258, 238] width 35 height 35
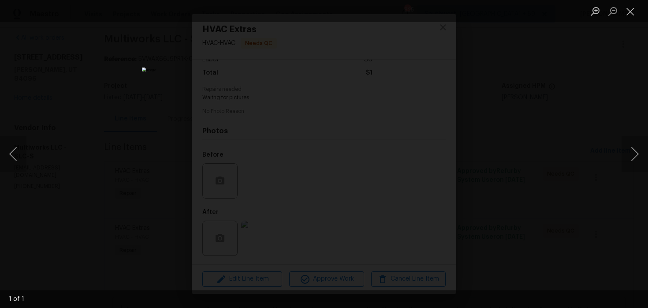
click at [457, 104] on div "Lightbox" at bounding box center [324, 154] width 648 height 308
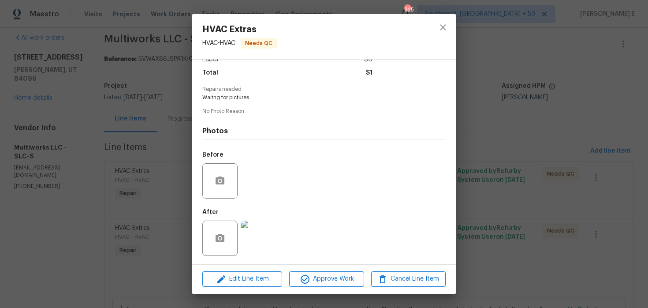
click at [482, 103] on div "HVAC Extras HVAC - HVAC Needs QC Vendor Multiworks LLC Account Category Repairs…" at bounding box center [324, 154] width 648 height 308
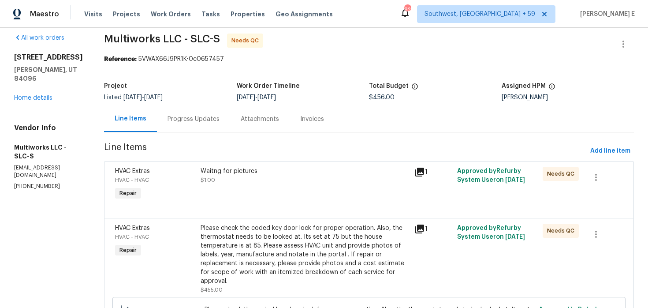
click at [201, 128] on div "Progress Updates" at bounding box center [193, 119] width 73 height 26
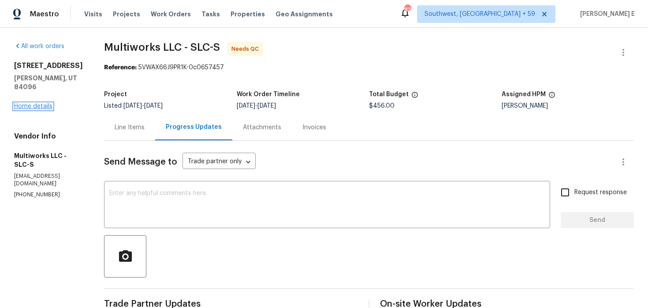
click at [24, 108] on link "Home details" at bounding box center [33, 106] width 38 height 6
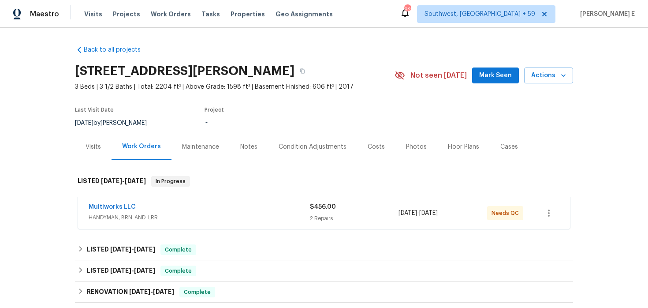
scroll to position [30, 0]
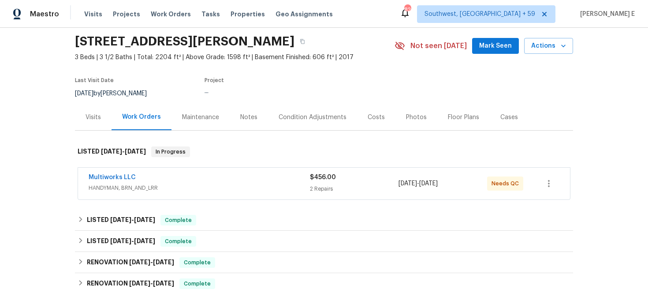
click at [200, 122] on div "Maintenance" at bounding box center [201, 117] width 58 height 26
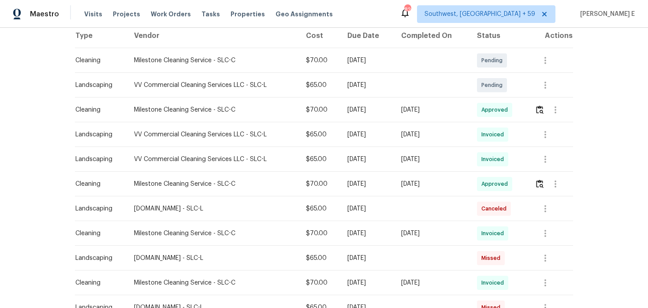
scroll to position [144, 0]
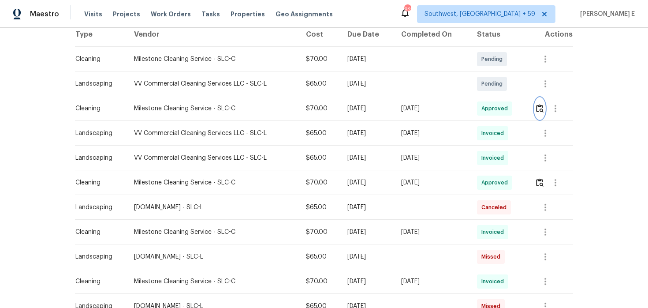
click at [540, 109] on img "button" at bounding box center [539, 108] width 7 height 8
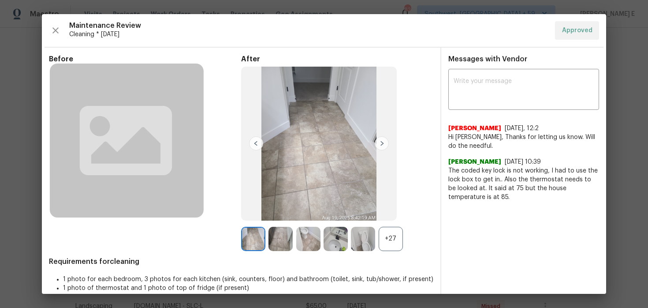
click at [393, 239] on div "+27" at bounding box center [391, 239] width 24 height 24
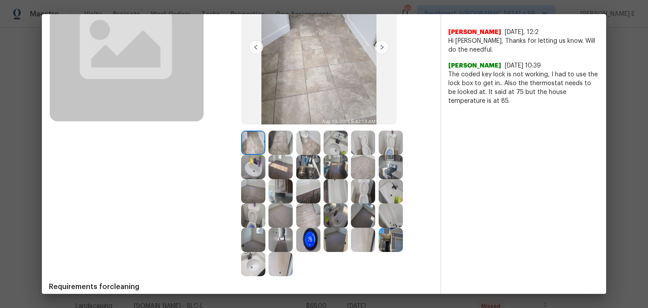
scroll to position [105, 0]
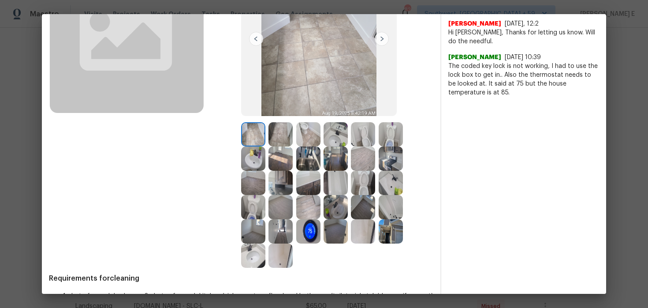
click at [311, 223] on img at bounding box center [308, 231] width 24 height 24
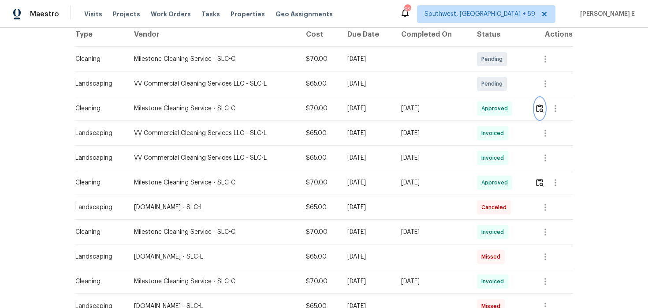
scroll to position [0, 0]
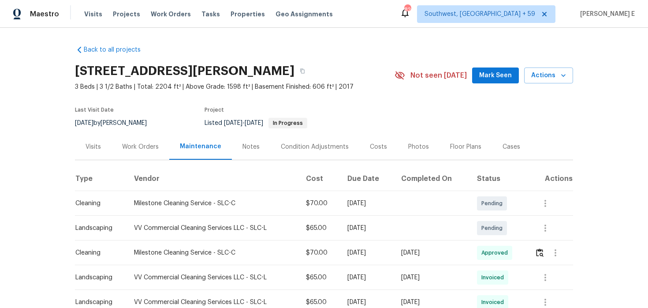
click at [137, 153] on div "Work Orders" at bounding box center [141, 147] width 58 height 26
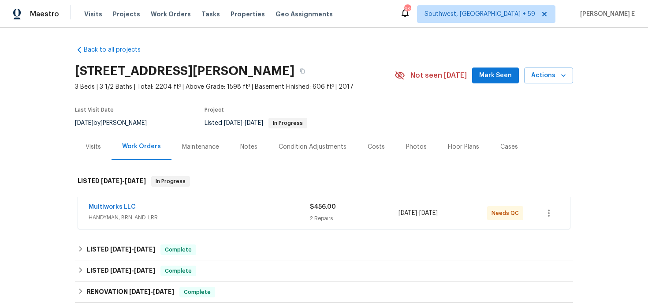
scroll to position [1, 0]
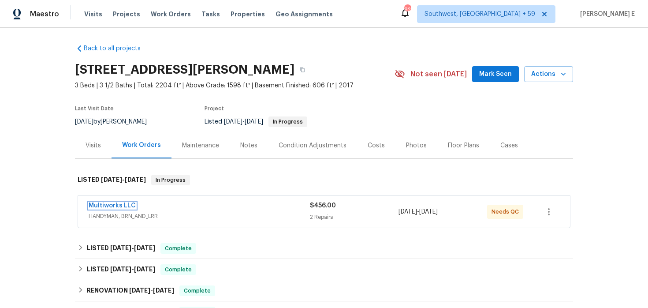
click at [116, 203] on link "Multiworks LLC" at bounding box center [112, 205] width 47 height 6
